Goal: Task Accomplishment & Management: Manage account settings

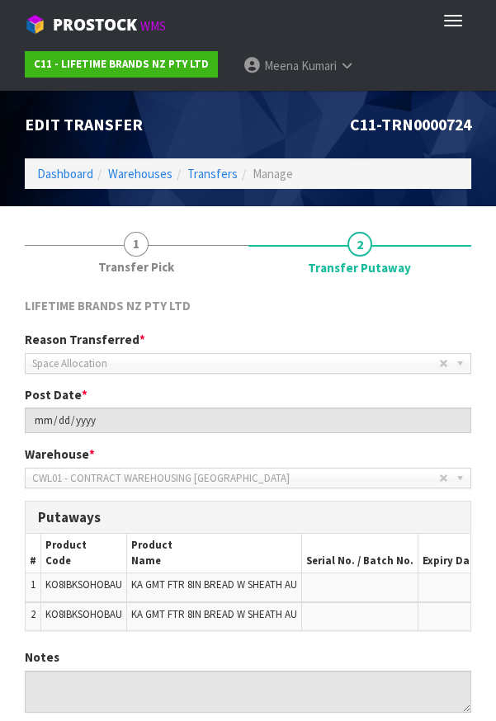
scroll to position [0, 45]
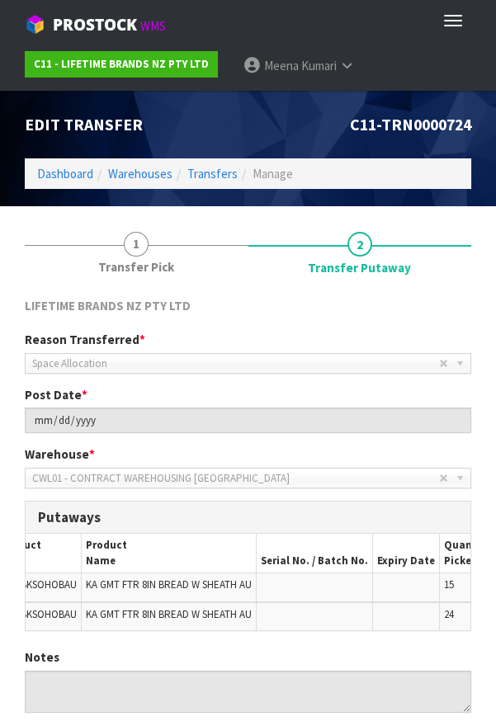
click at [346, 56] on link "[PERSON_NAME]" at bounding box center [298, 66] width 137 height 50
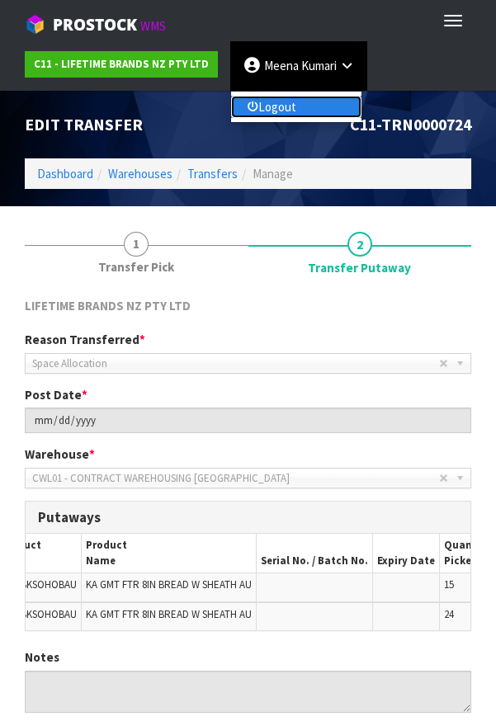
click at [322, 112] on link "Logout" at bounding box center [296, 107] width 130 height 22
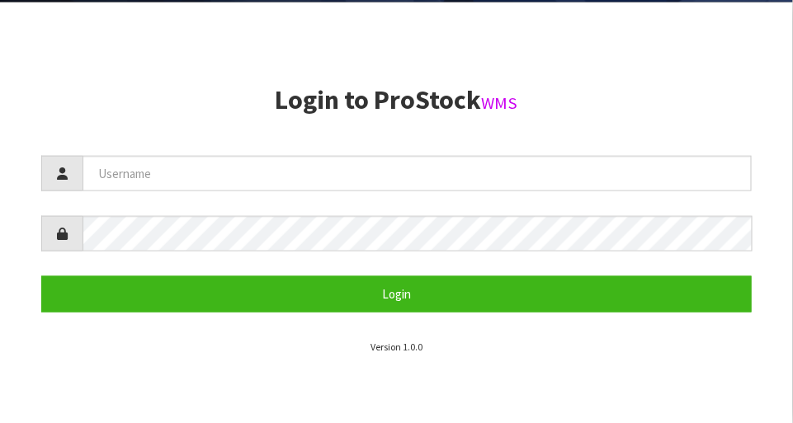
scroll to position [421, 0]
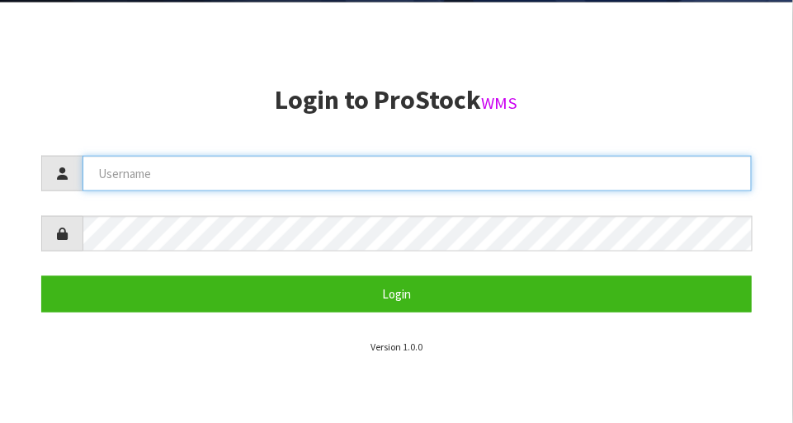
click at [135, 180] on input "text" at bounding box center [417, 173] width 669 height 35
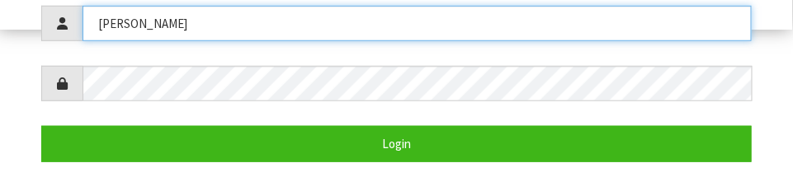
scroll to position [337, 0]
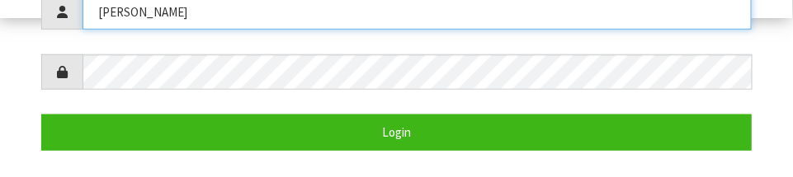
type input "Raj"
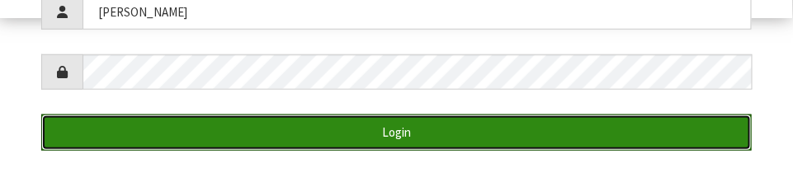
click at [169, 115] on button "Login" at bounding box center [396, 132] width 711 height 35
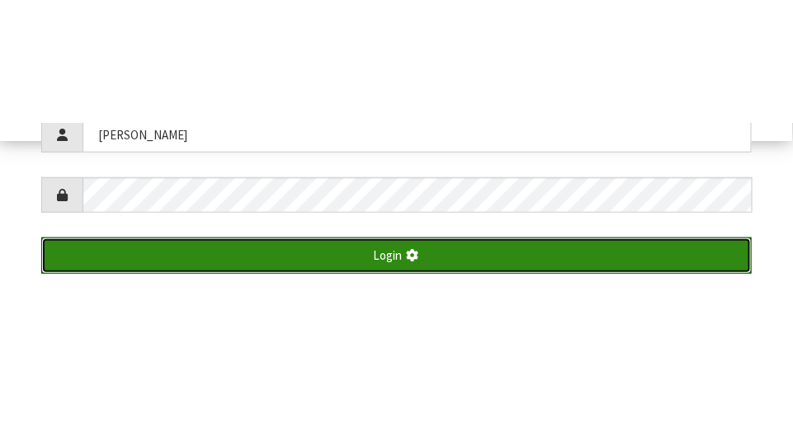
scroll to position [423, 0]
